Goal: Task Accomplishment & Management: Use online tool/utility

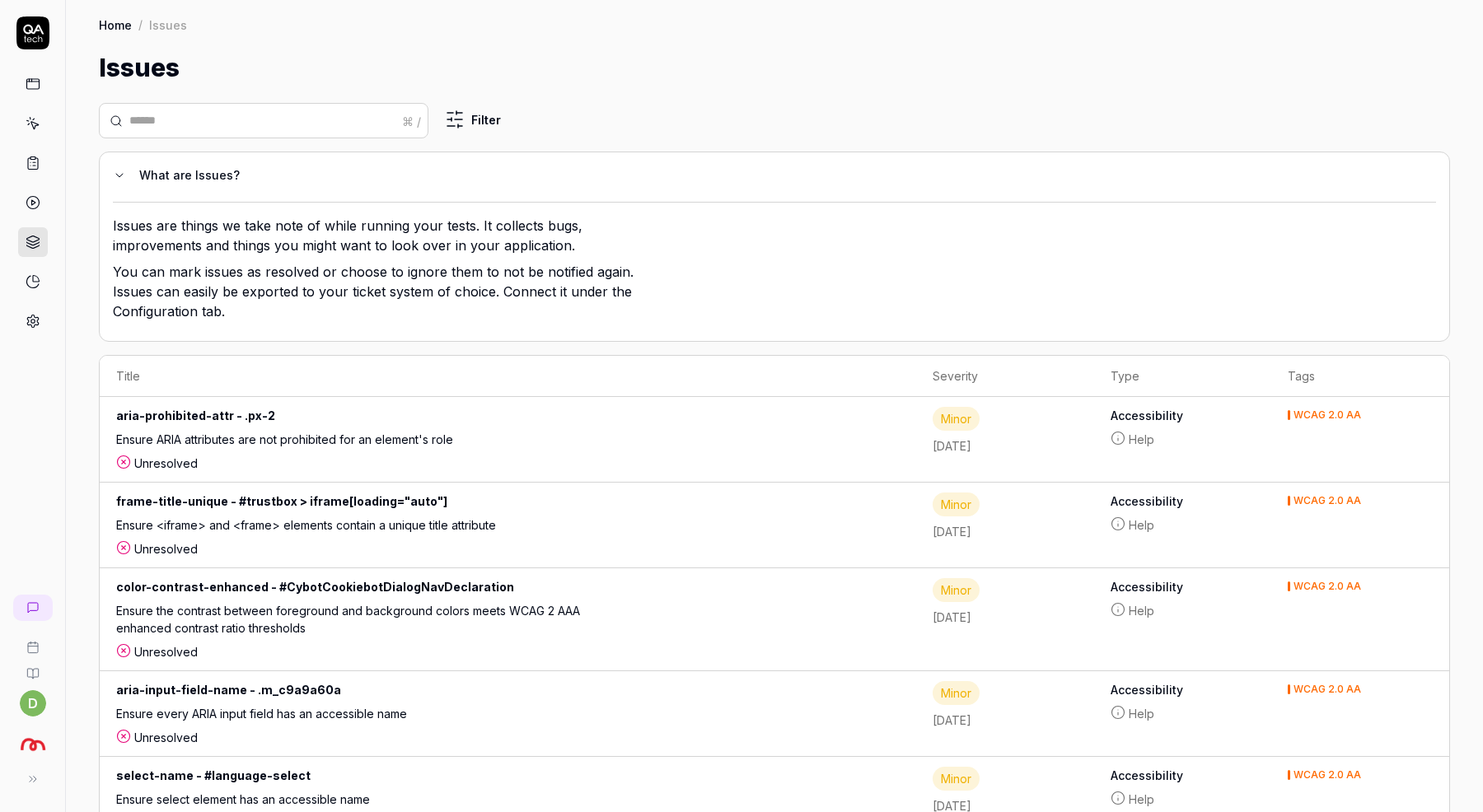
click at [44, 32] on icon at bounding box center [33, 33] width 33 height 33
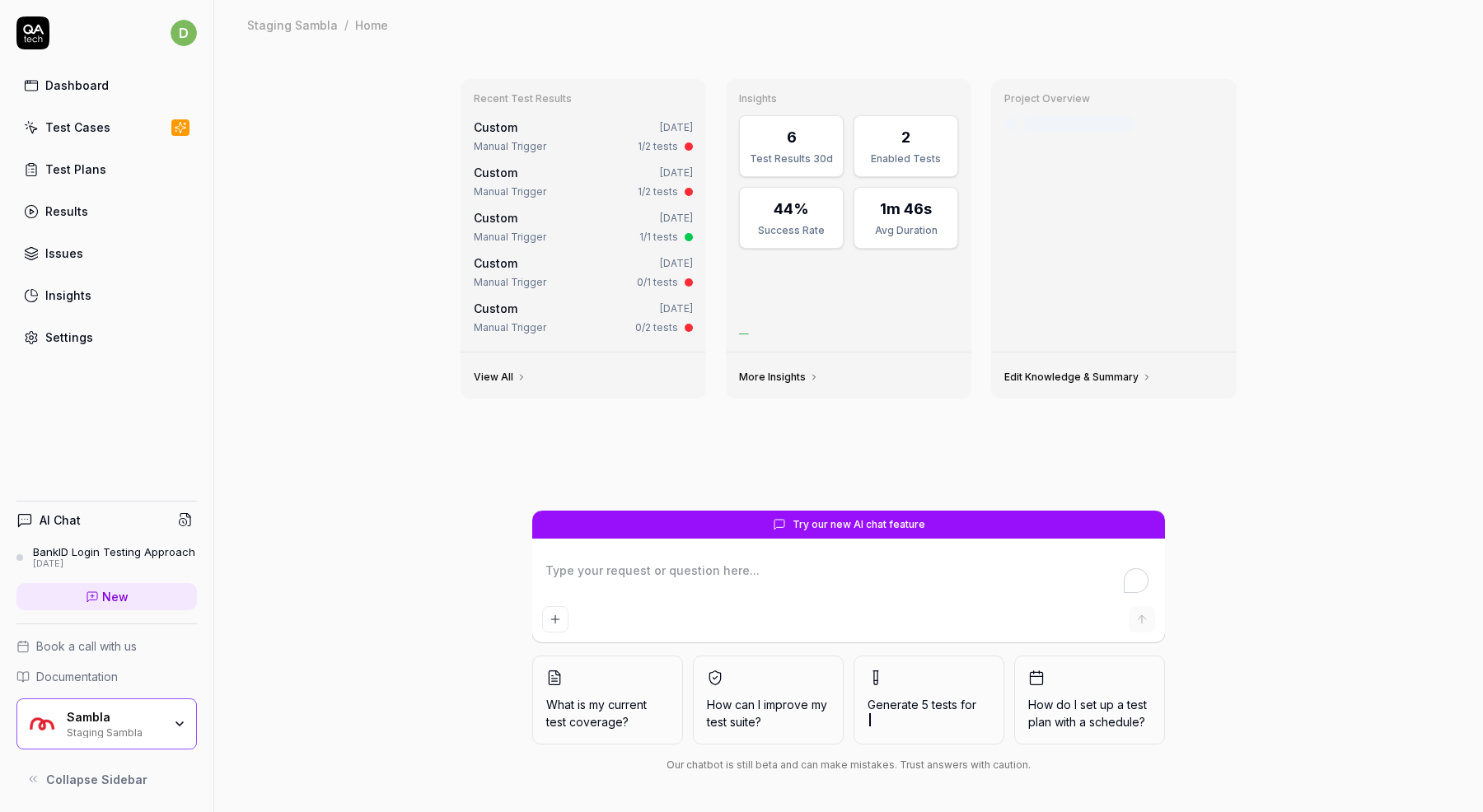
click at [317, 452] on div "Recent Test Results Custom [DATE] Manual Trigger 1/2 tests Custom [DATE] Manual…" at bounding box center [849, 430] width 1269 height 763
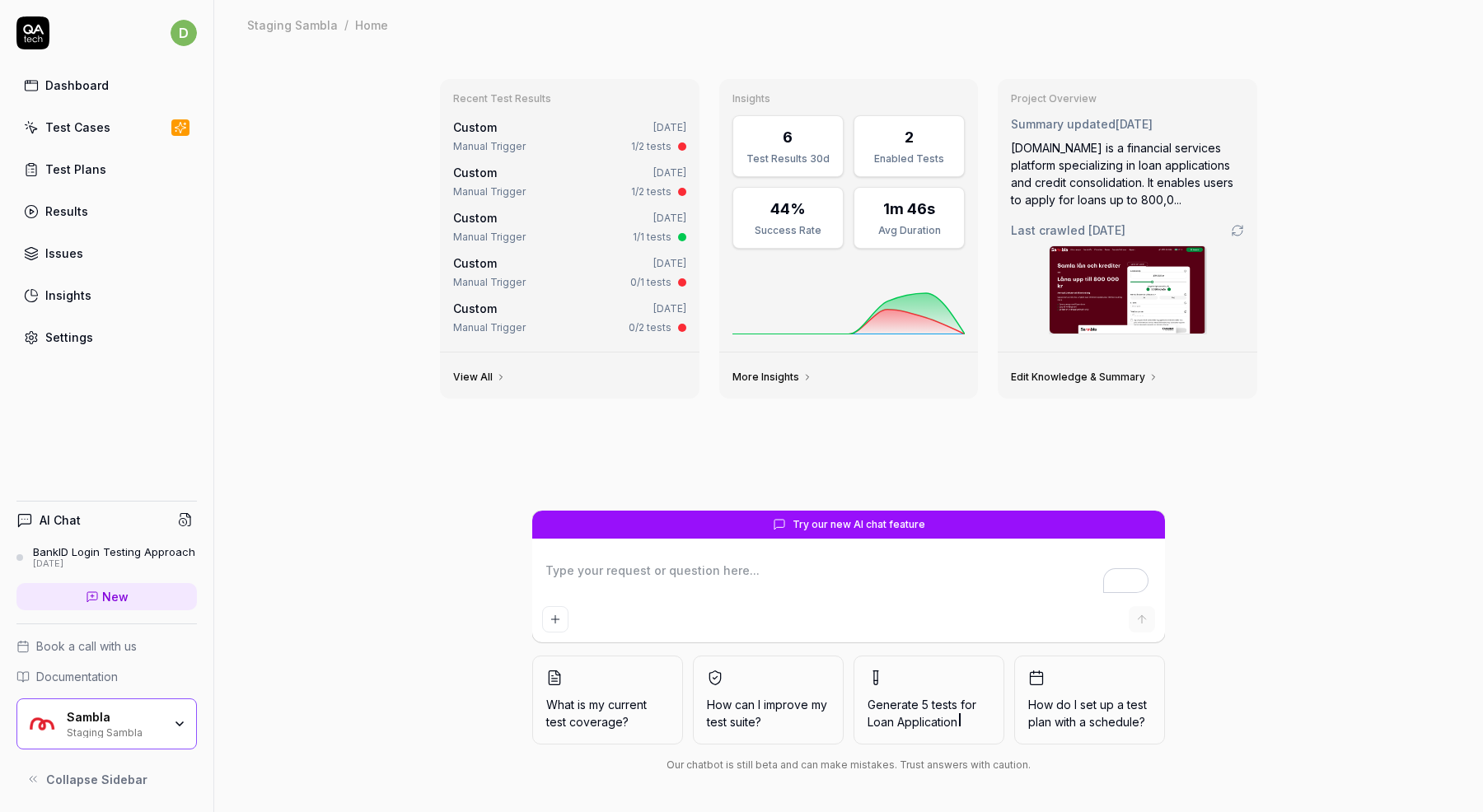
click at [90, 168] on div "Test Plans" at bounding box center [75, 169] width 61 height 17
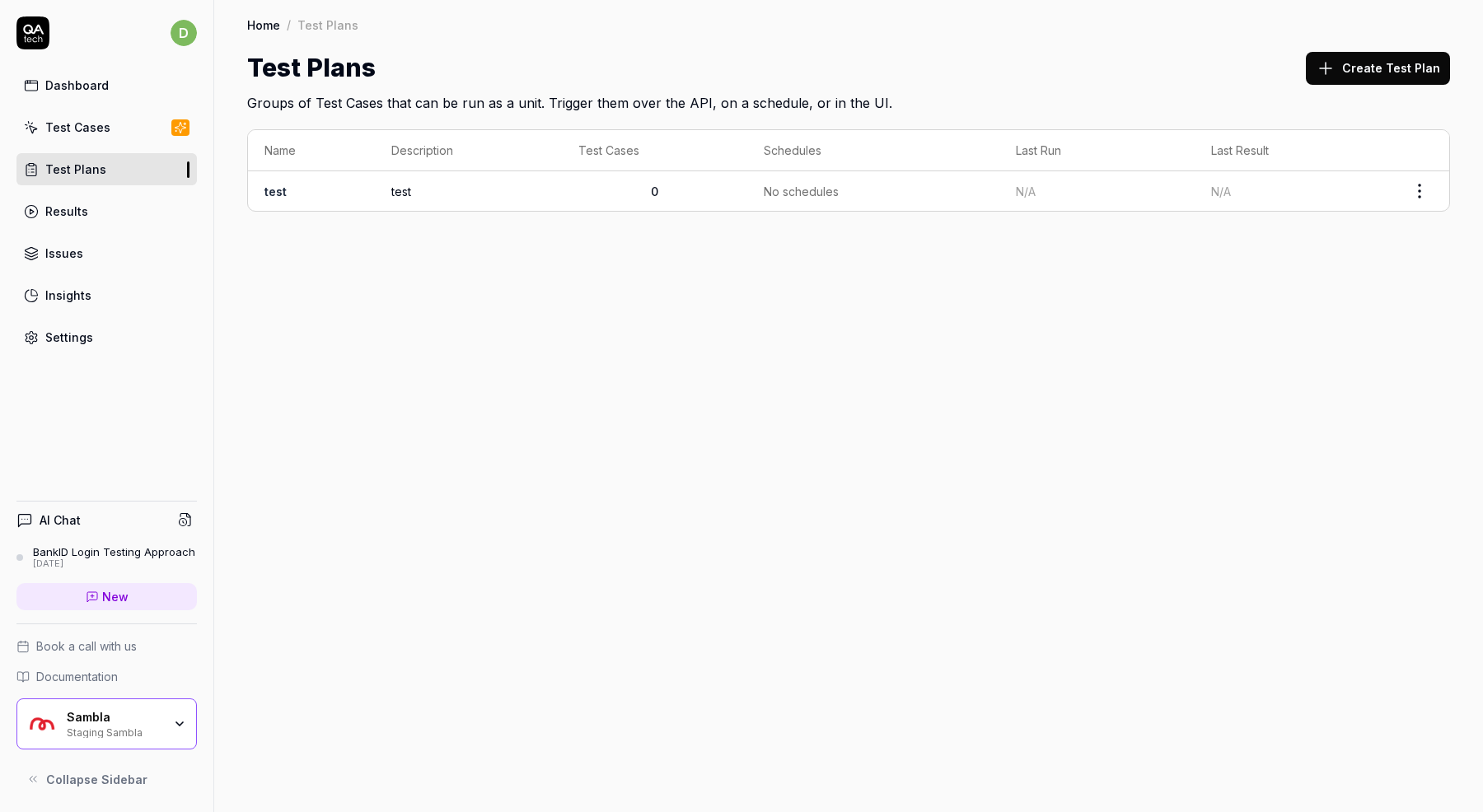
click at [94, 132] on div "Test Cases" at bounding box center [78, 127] width 65 height 17
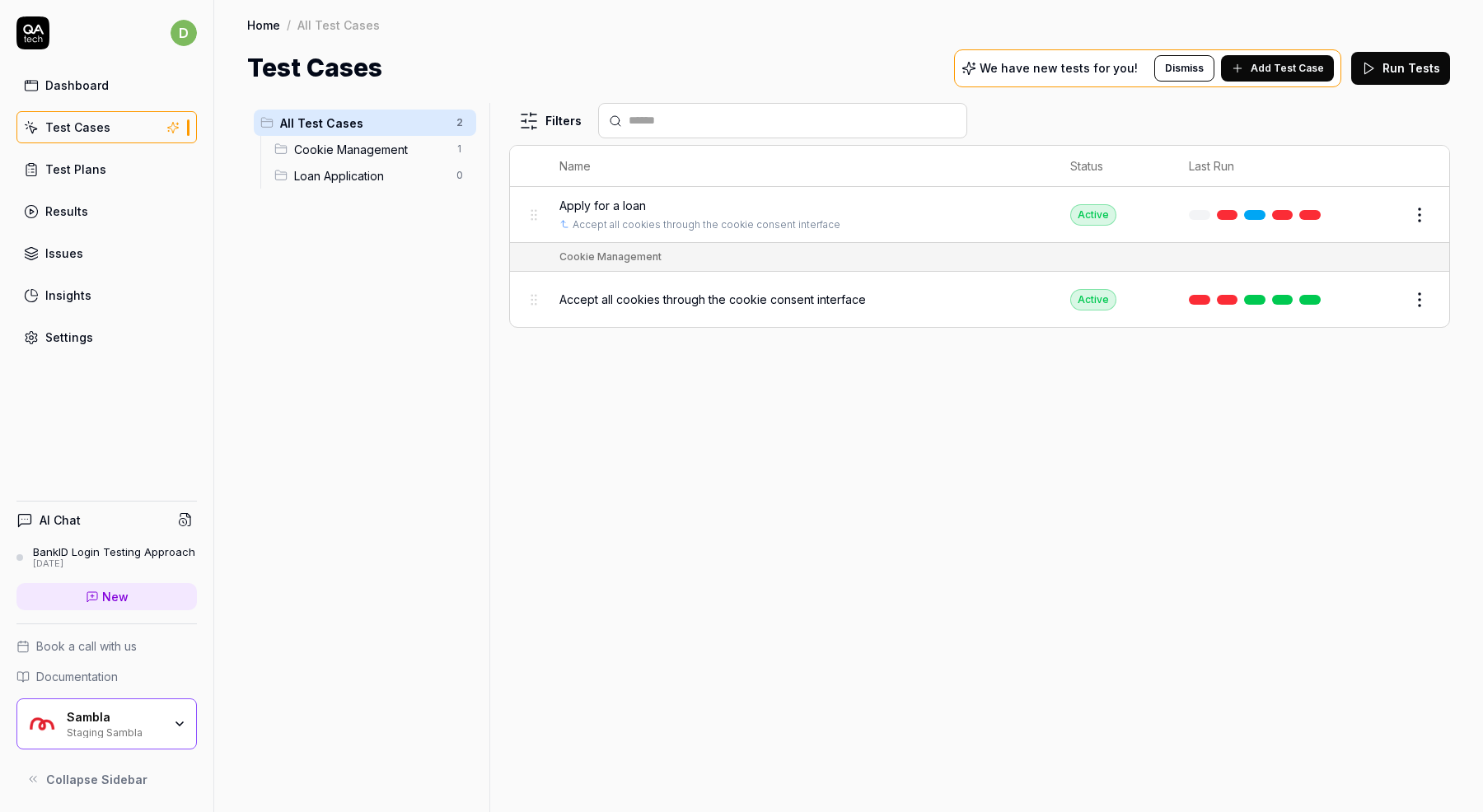
click at [686, 301] on span "Accept all cookies through the cookie consent interface" at bounding box center [713, 299] width 307 height 17
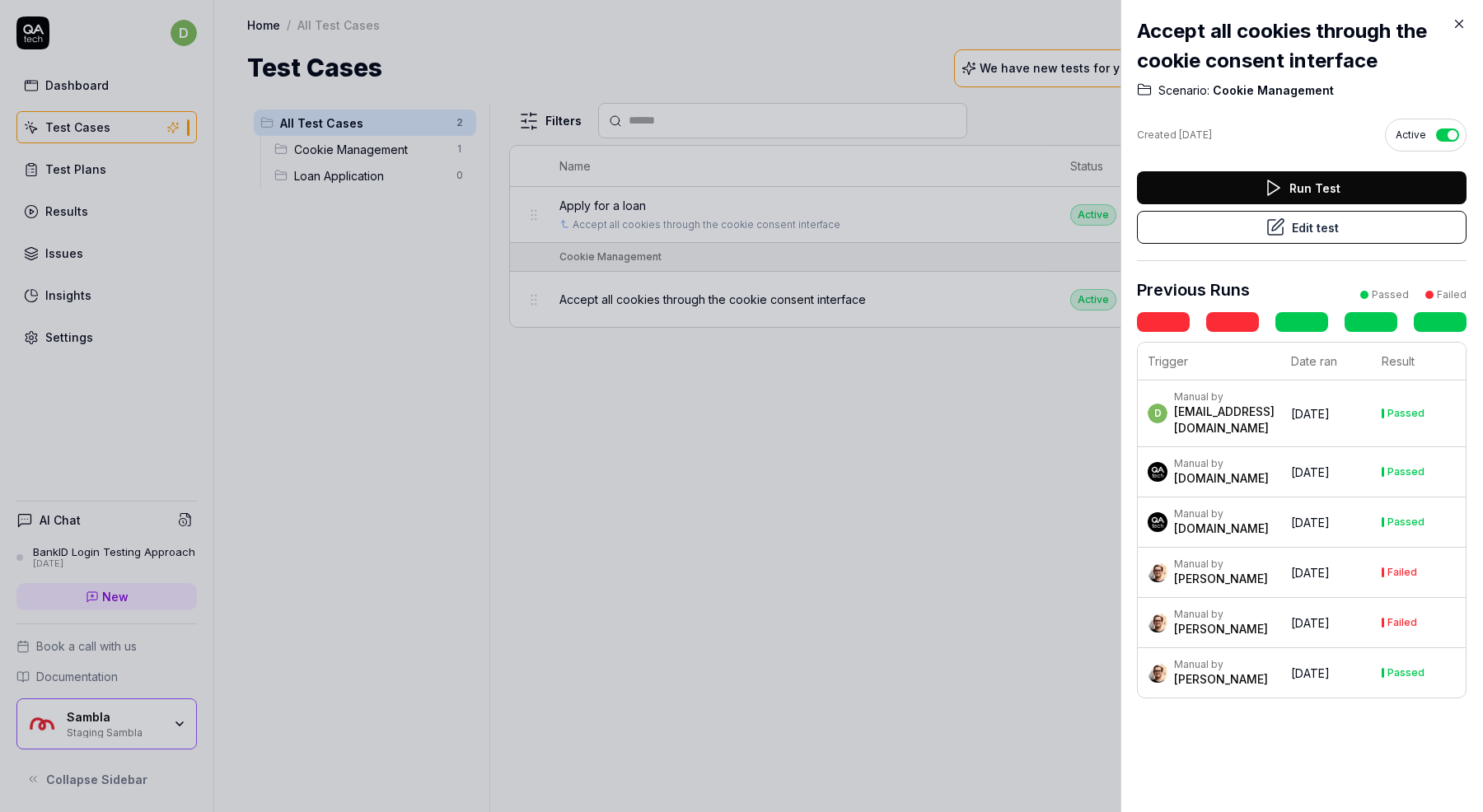
click at [1302, 230] on button "Edit test" at bounding box center [1301, 227] width 329 height 33
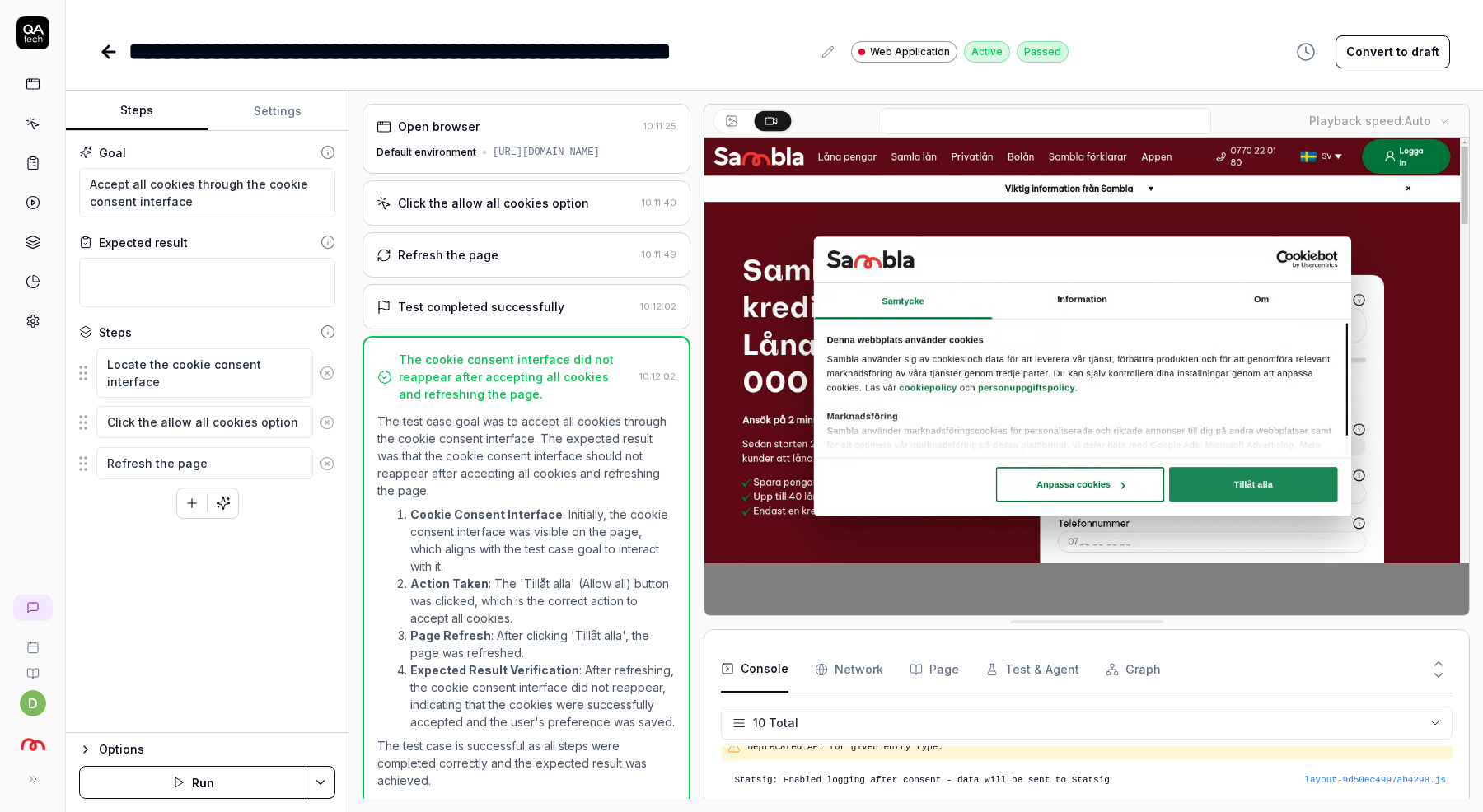
click at [543, 134] on div "Open browser" at bounding box center [506, 126] width 260 height 17
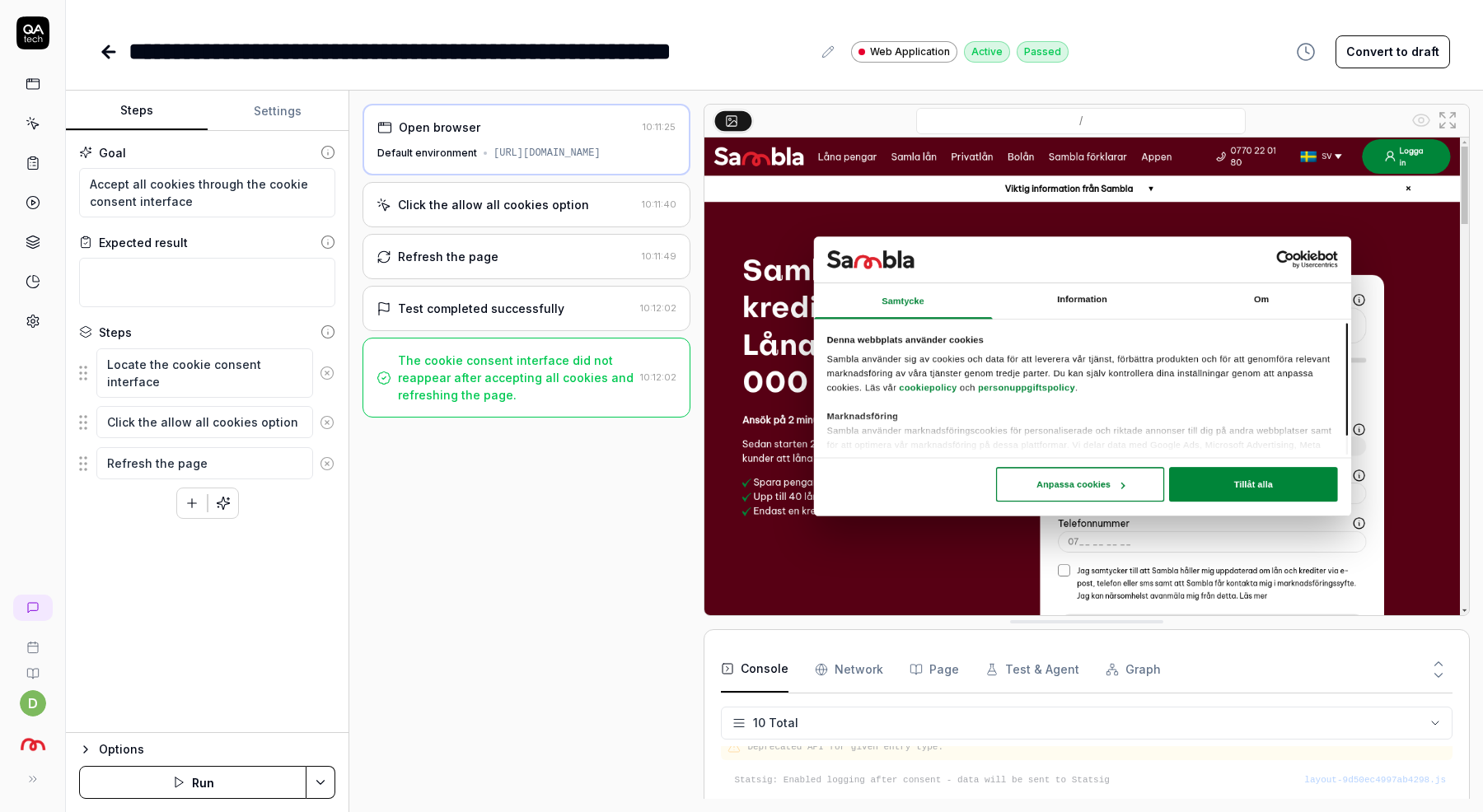
drag, startPoint x: 459, startPoint y: 161, endPoint x: 662, endPoint y: 160, distance: 203.0
click at [601, 160] on div "https://www.vault.staging.sambla.se?x-vercel-protection-bypass=Ub1n69L7qgfduSMf…" at bounding box center [547, 153] width 107 height 15
click at [548, 158] on div "https://www.vault.staging.sambla.se?x-vercel-protection-bypass=Ub1n69L7qgfduSMf…" at bounding box center [547, 153] width 107 height 15
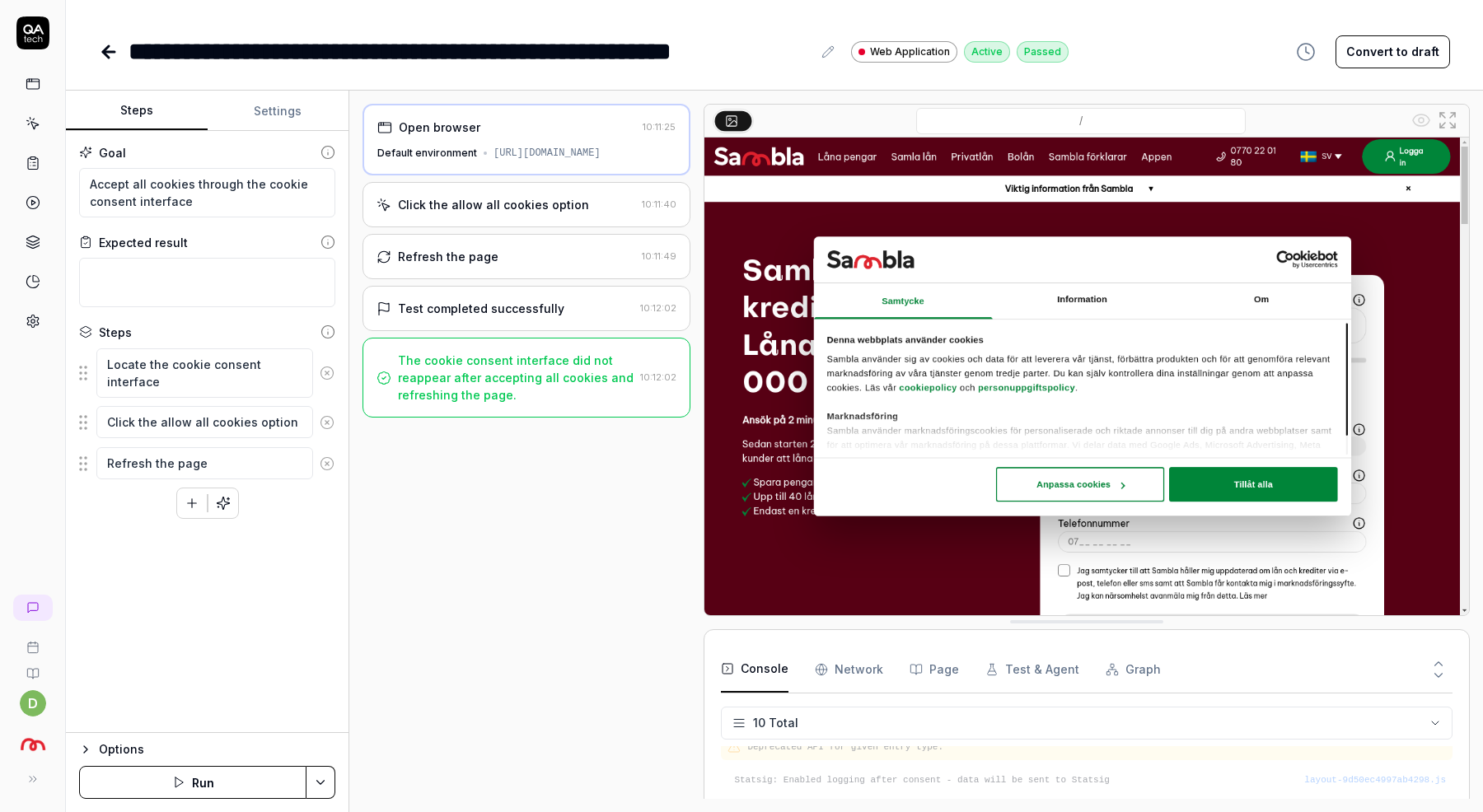
click at [594, 597] on div "Open browser 10:11:25 Default environment https://www.vault.staging.sambla.se?x…" at bounding box center [526, 451] width 328 height 695
click at [547, 213] on div "Click the allow all cookies option" at bounding box center [494, 204] width 192 height 17
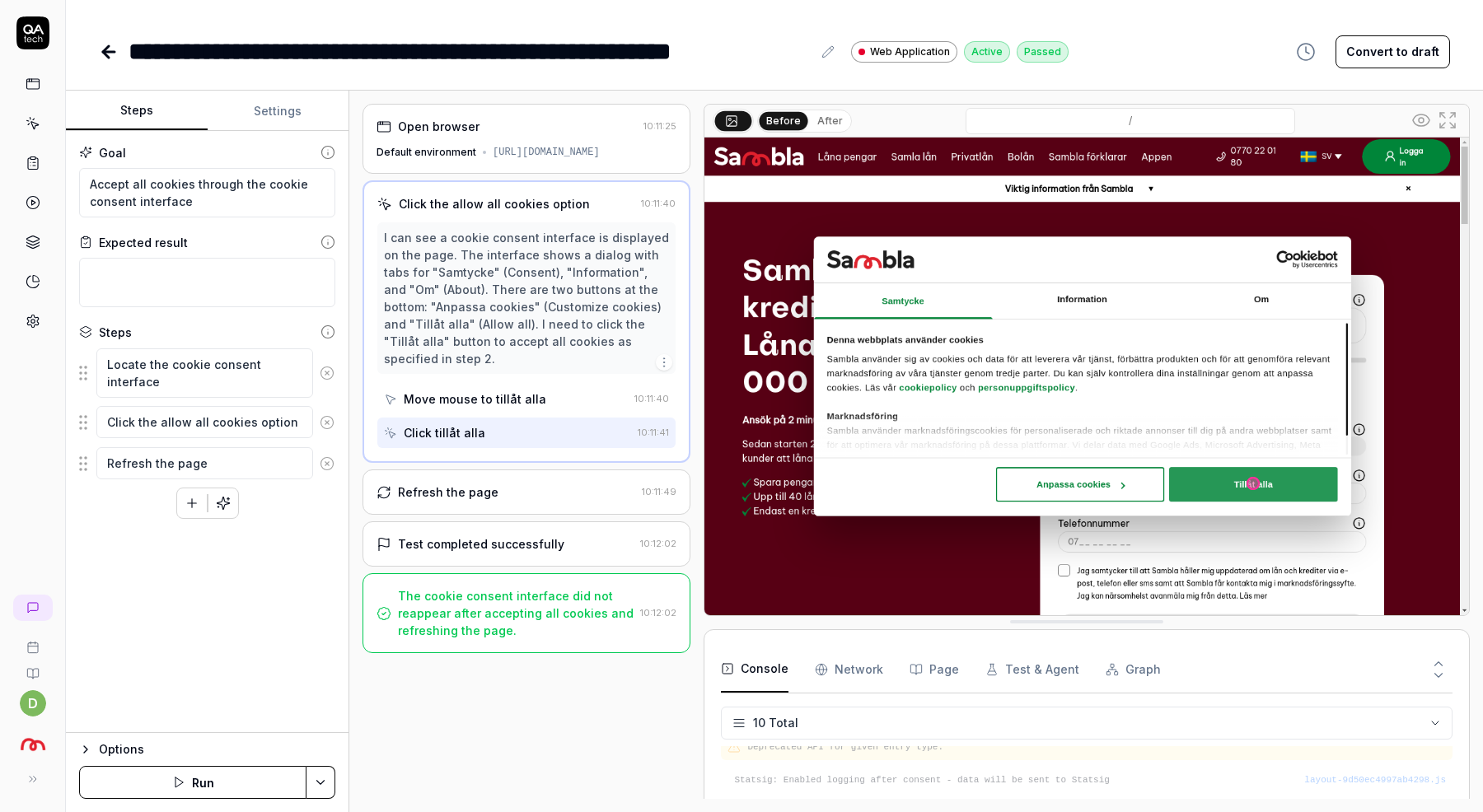
click at [520, 493] on div "Refresh the page" at bounding box center [506, 492] width 259 height 17
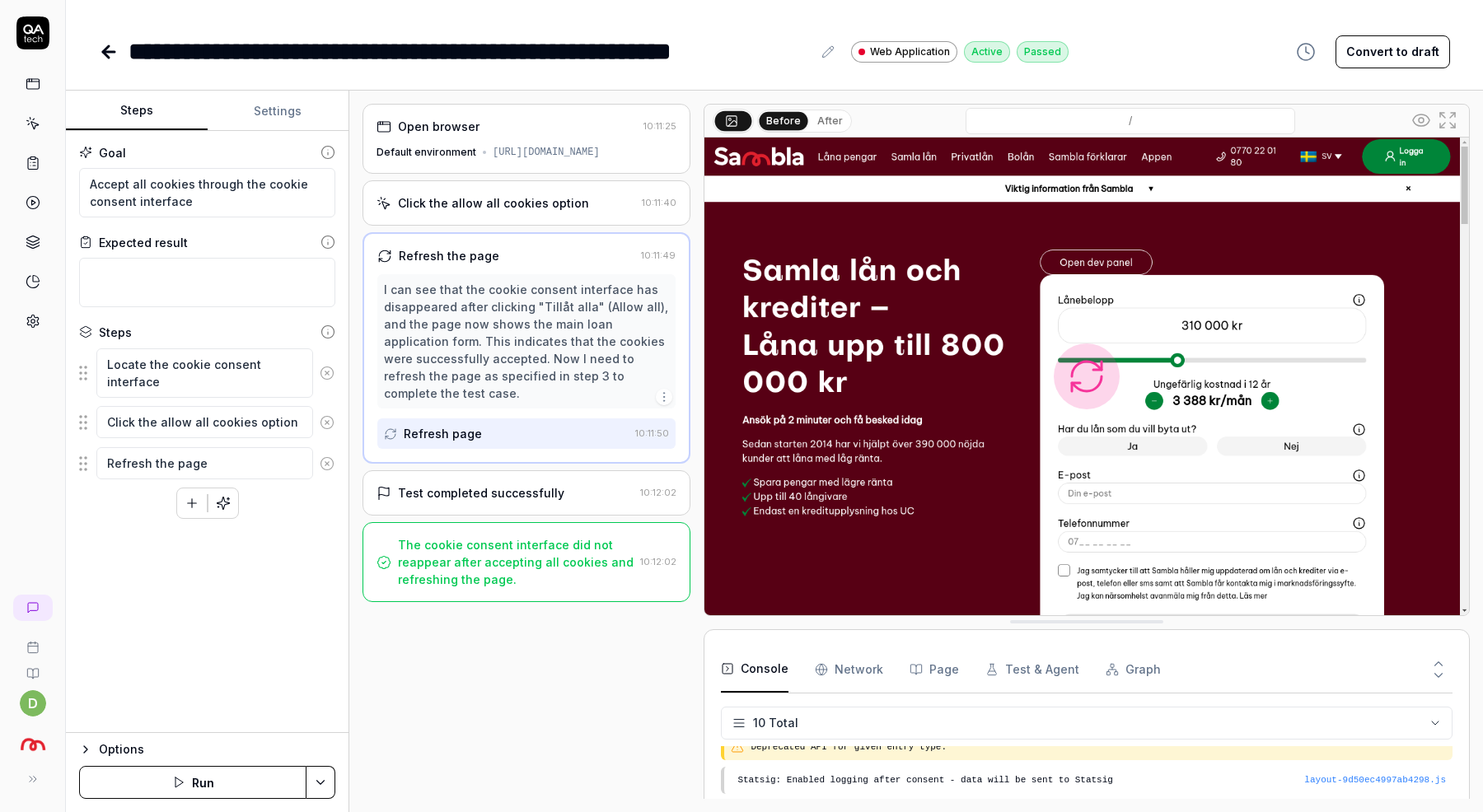
click at [524, 502] on div "Test completed successfully" at bounding box center [481, 493] width 166 height 17
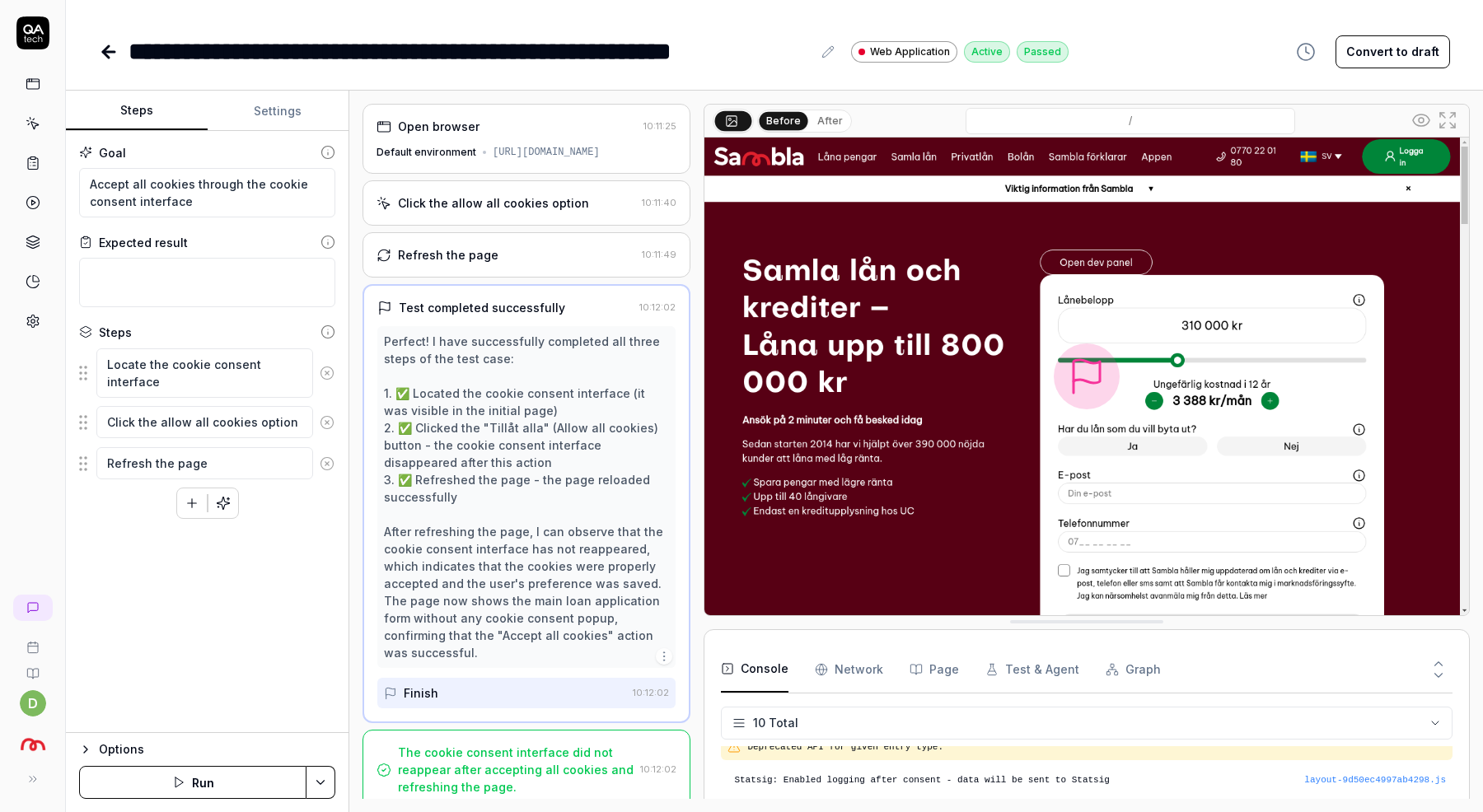
click at [103, 47] on icon at bounding box center [109, 52] width 20 height 20
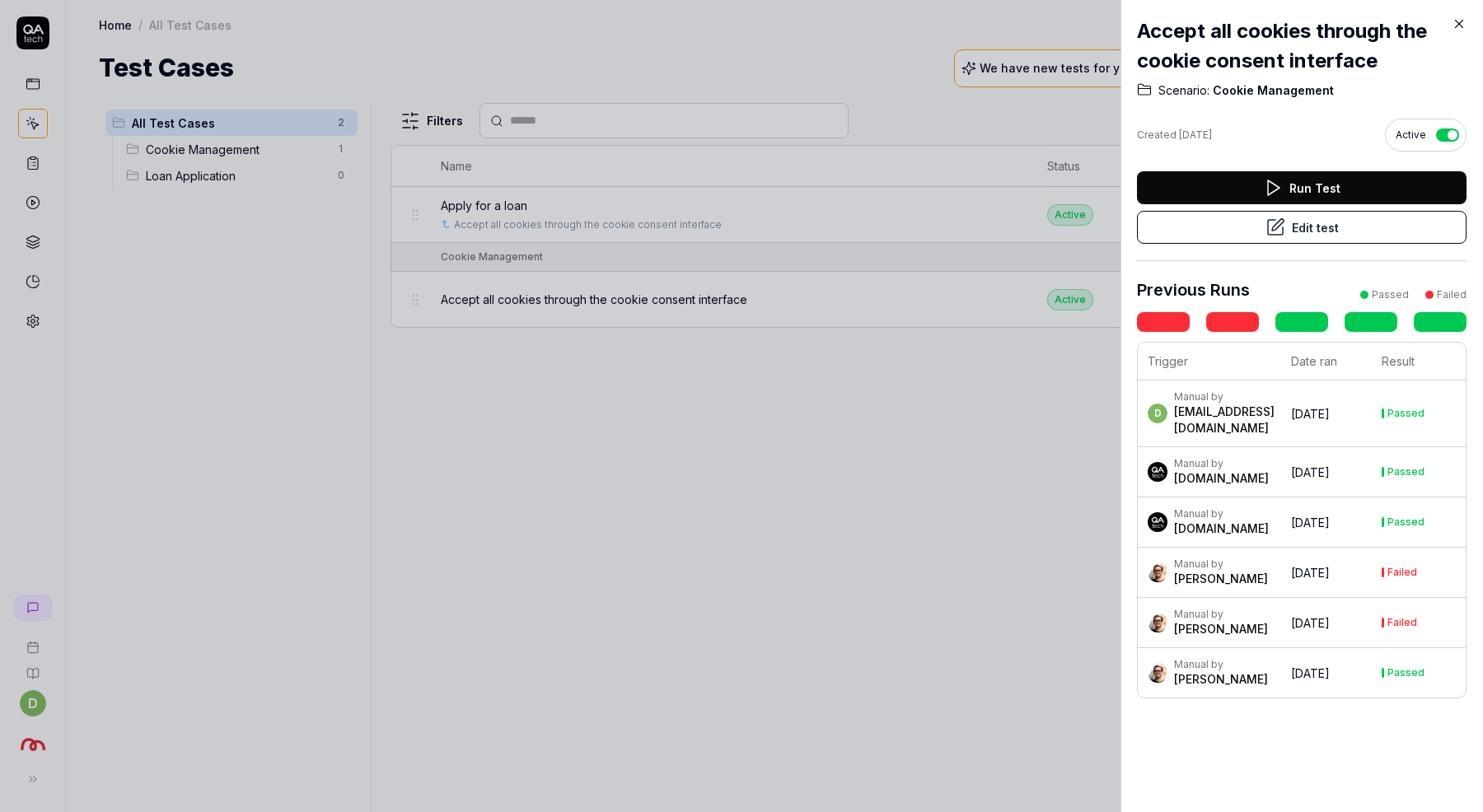
click at [702, 480] on div at bounding box center [742, 406] width 1483 height 812
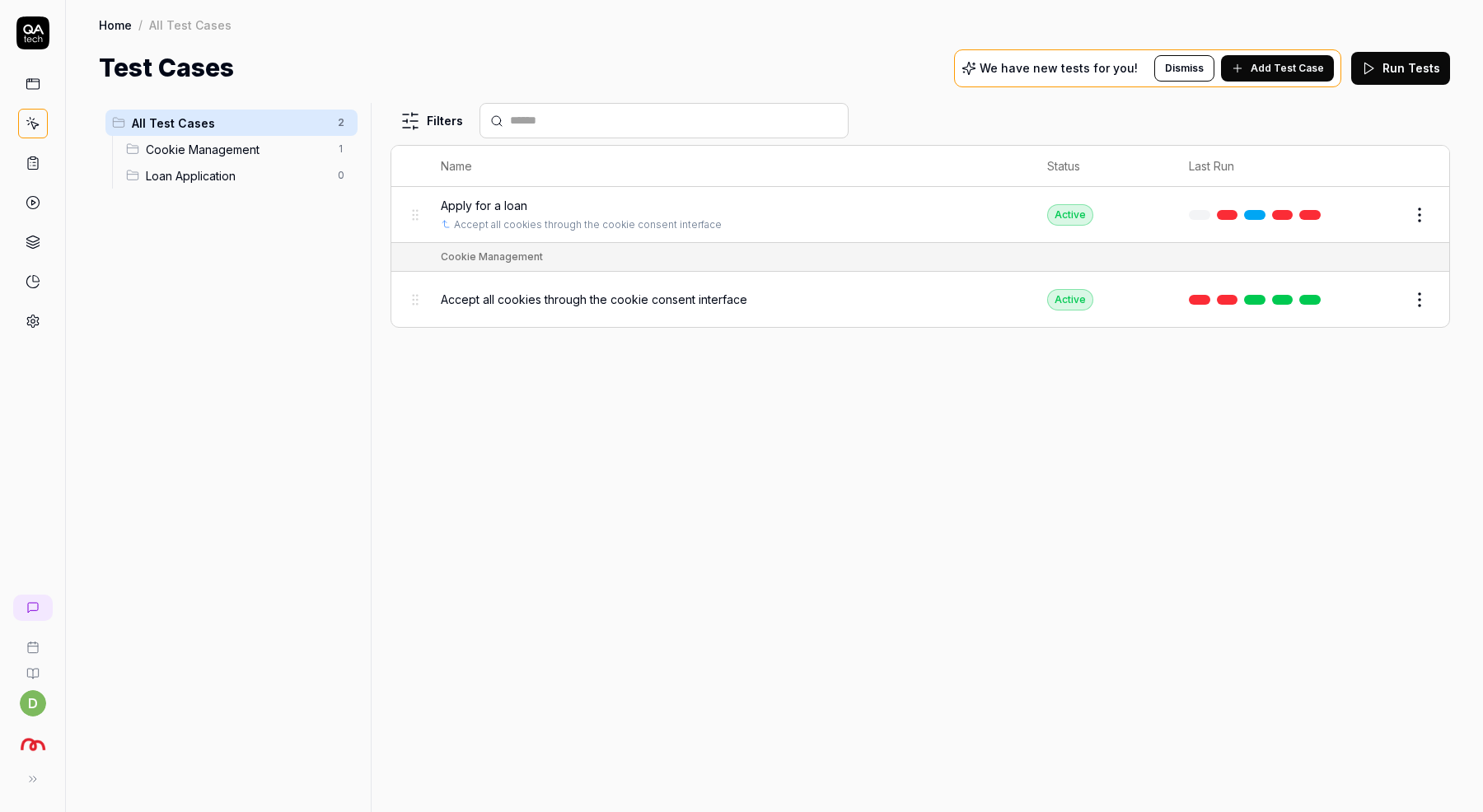
click at [532, 202] on div "Apply for a loan" at bounding box center [728, 205] width 575 height 17
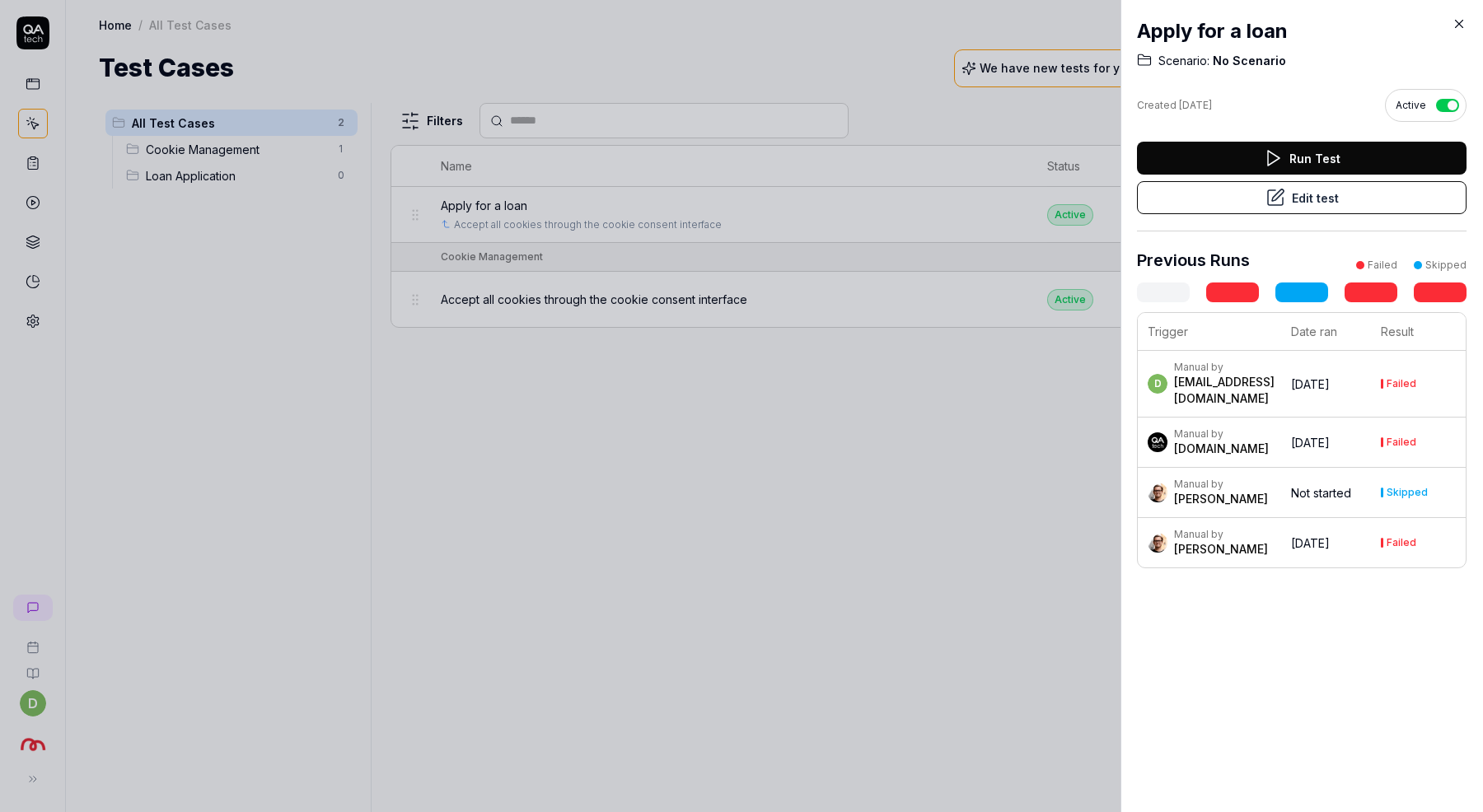
click at [1285, 201] on button "Edit test" at bounding box center [1301, 198] width 329 height 33
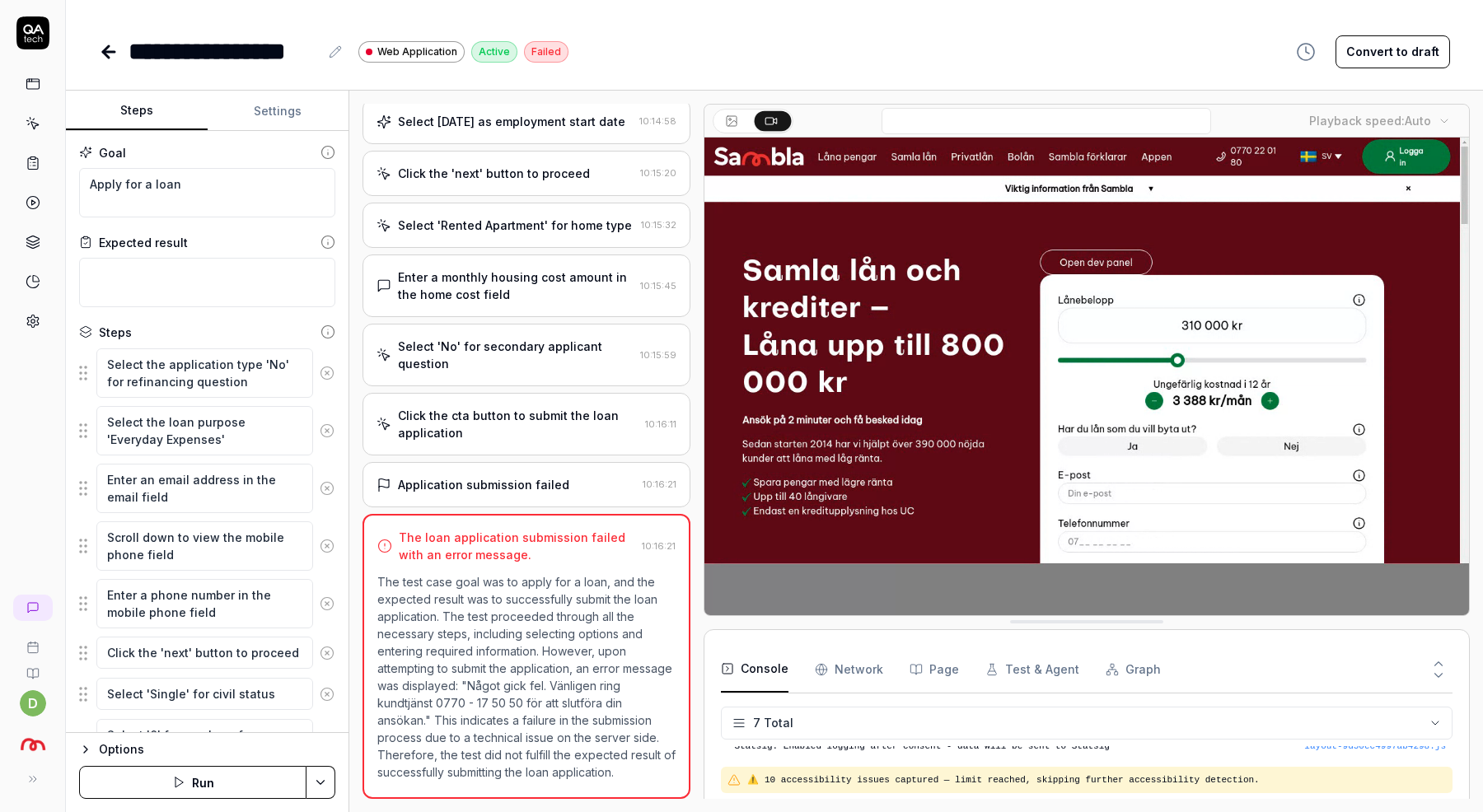
scroll to position [926, 0]
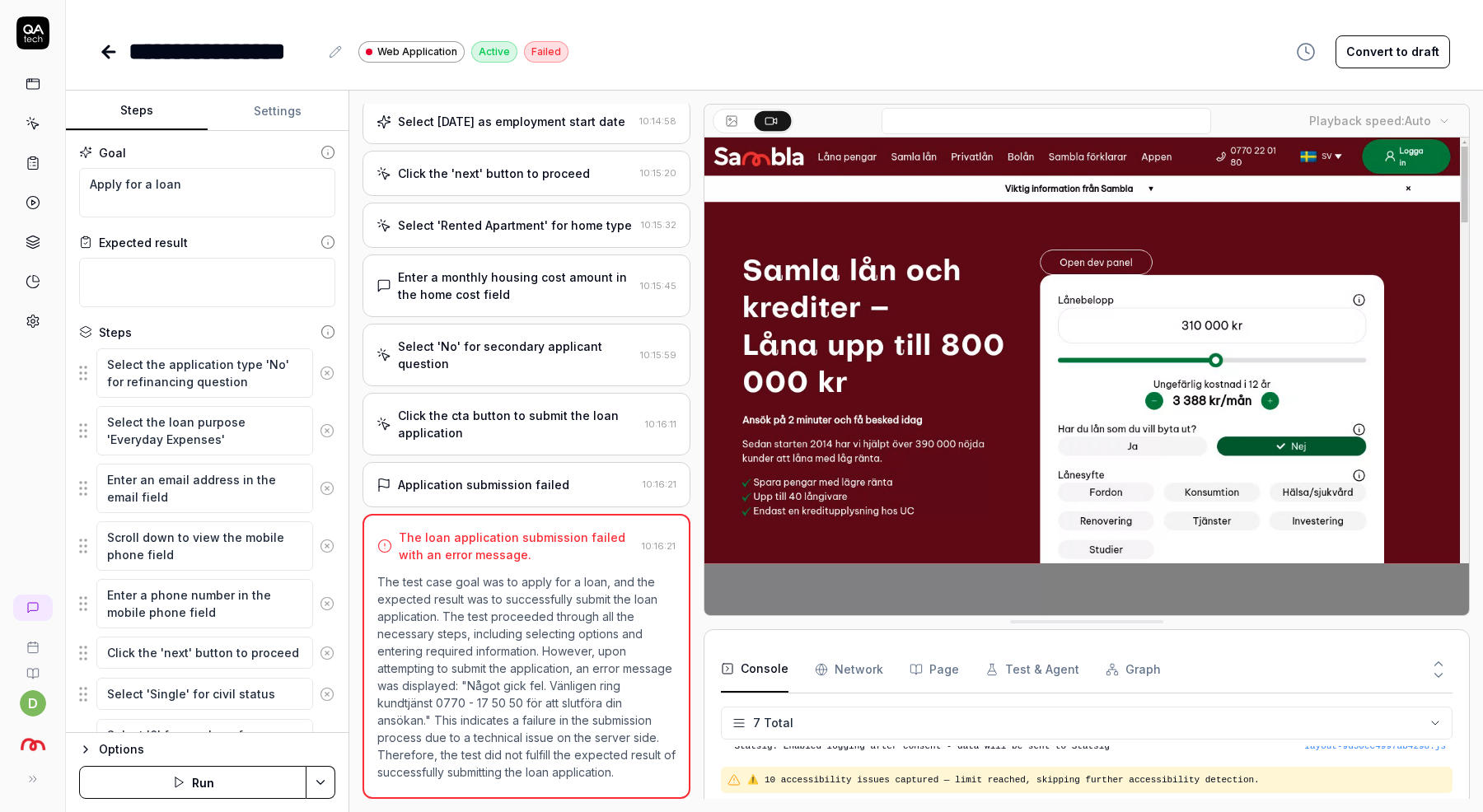
click at [516, 543] on div "The loan application submission failed with an error message." at bounding box center [516, 546] width 237 height 34
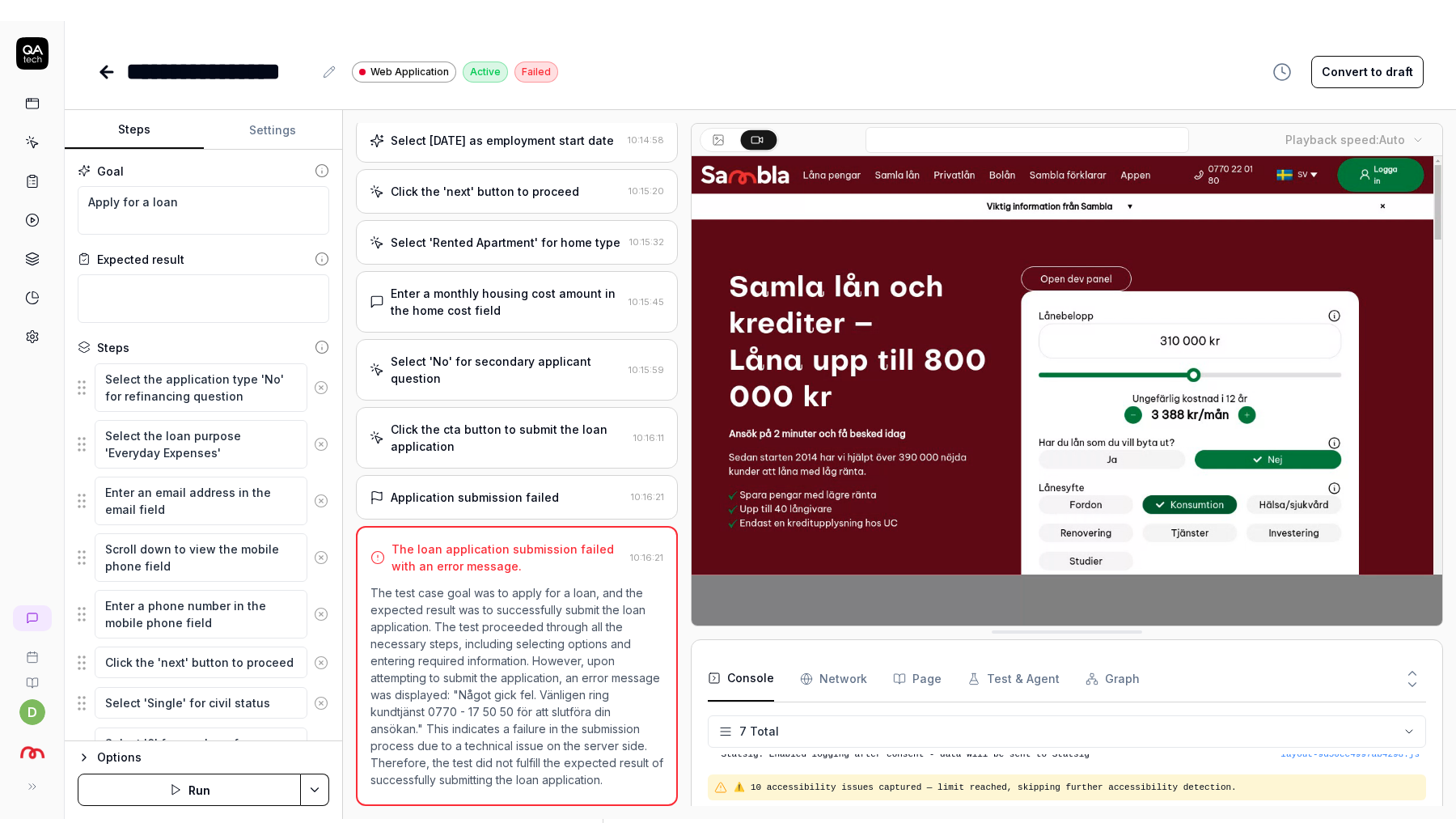
scroll to position [893, 0]
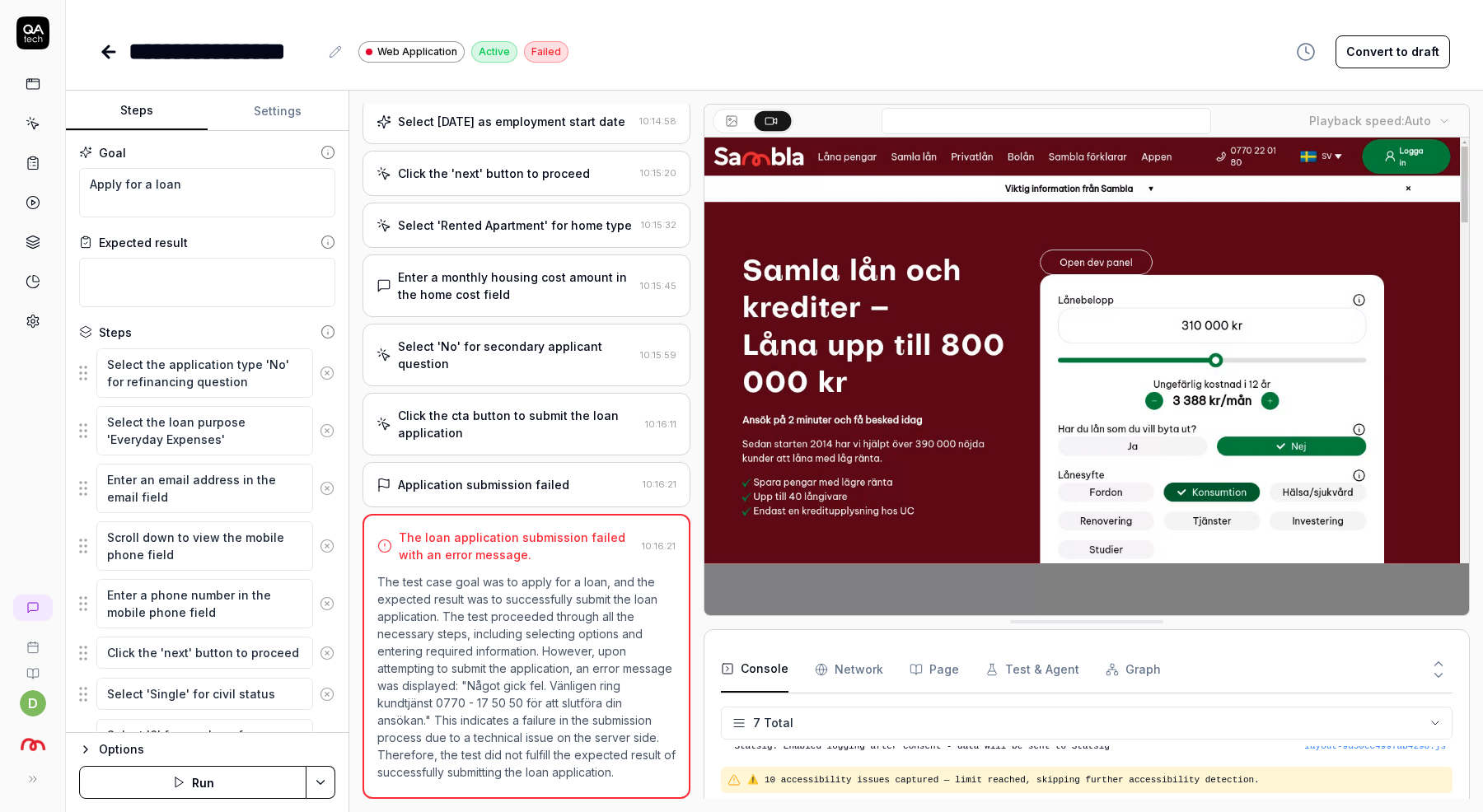
type textarea "*"
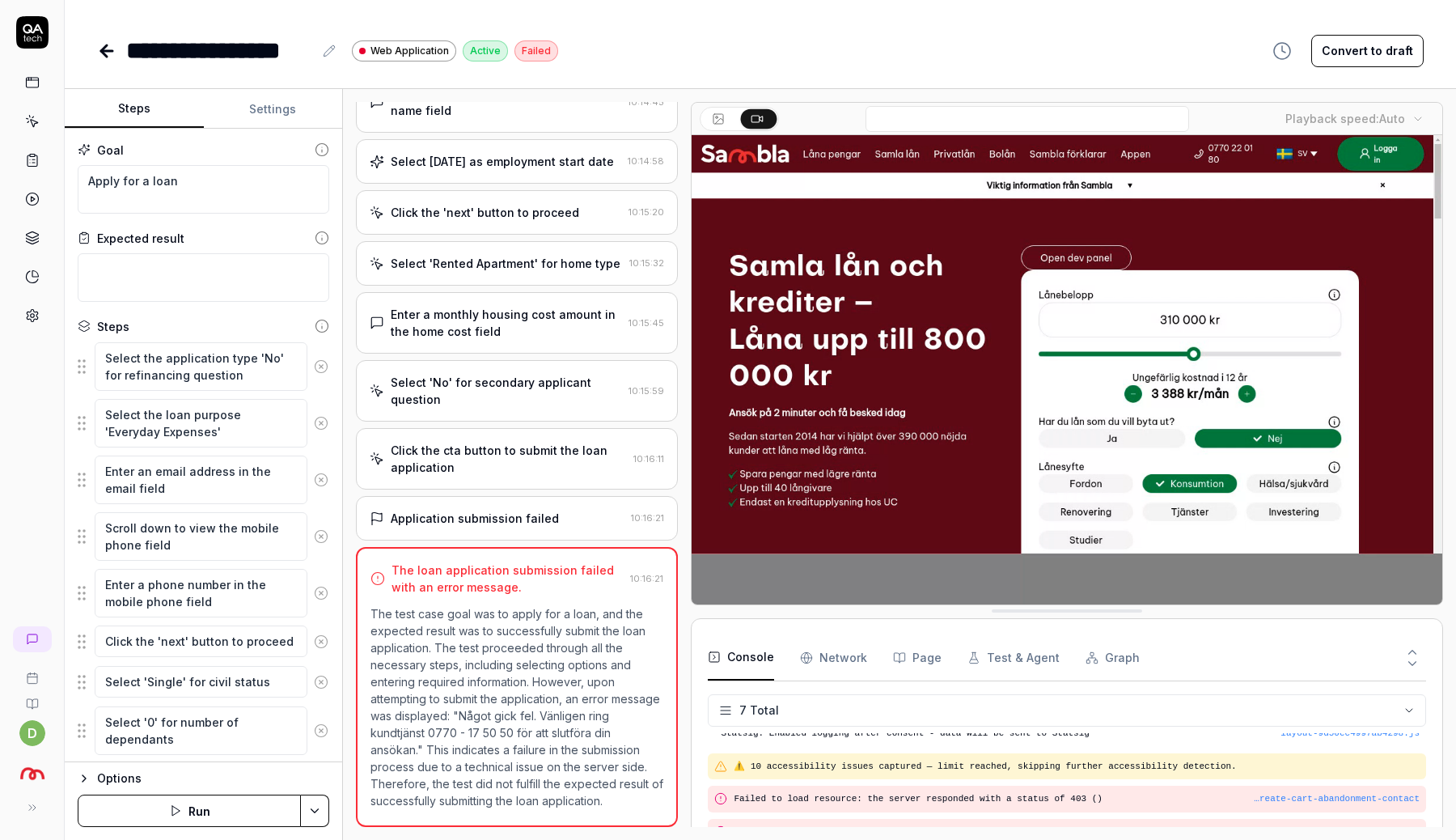
scroll to position [851, 0]
